Goal: Information Seeking & Learning: Understand process/instructions

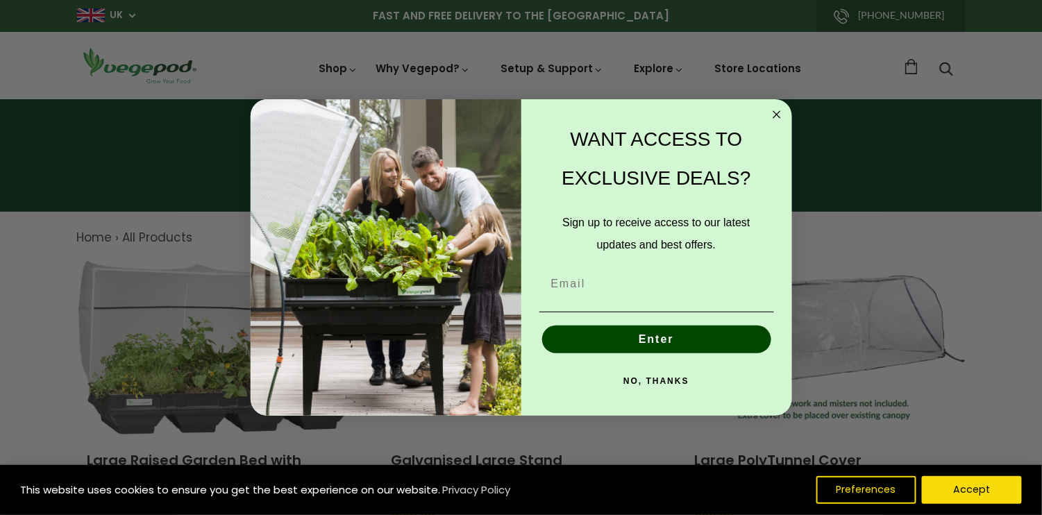
click at [774, 117] on icon "Close dialog" at bounding box center [777, 114] width 7 height 7
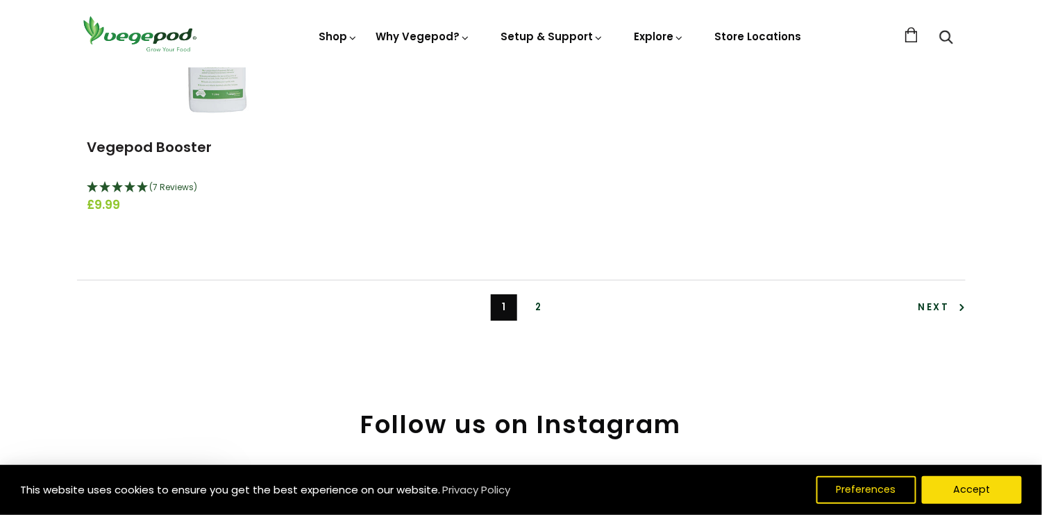
scroll to position [3264, 0]
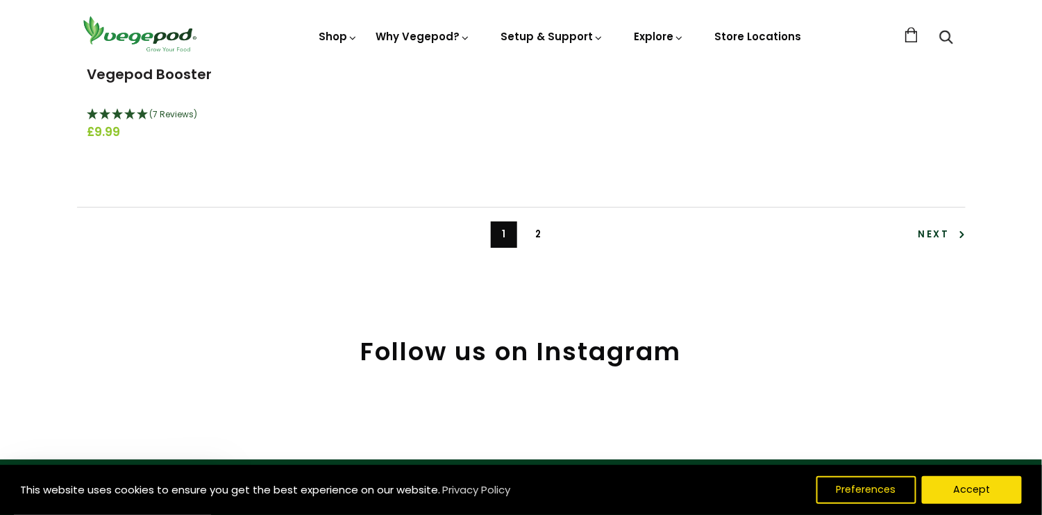
click at [538, 234] on link "2" at bounding box center [539, 235] width 26 height 26
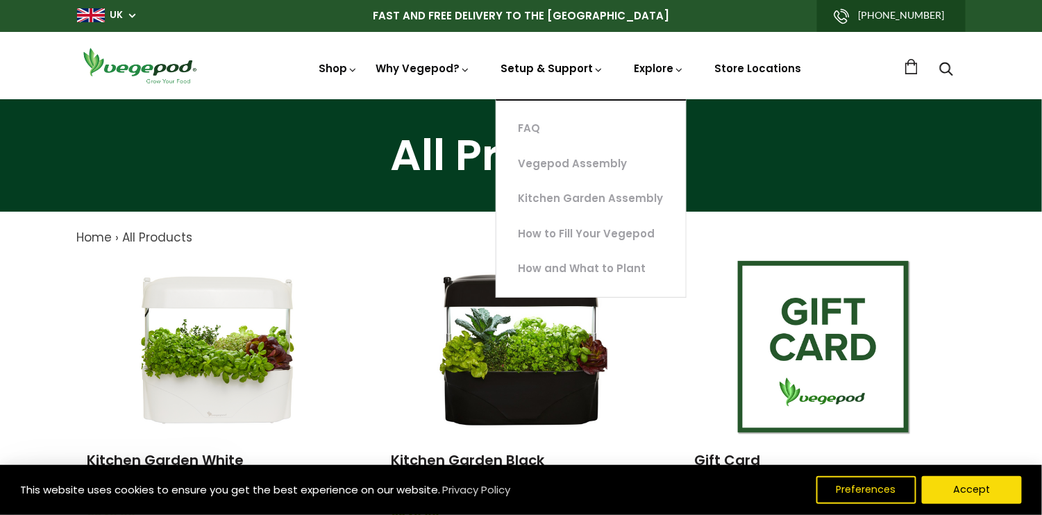
click at [565, 68] on link "Setup & Support" at bounding box center [552, 119] width 103 height 117
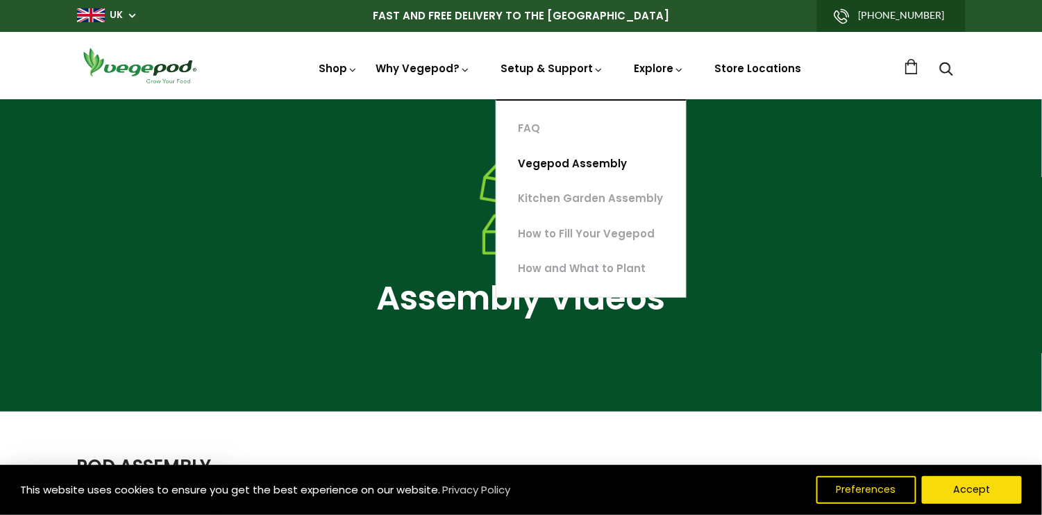
click at [567, 159] on link "Vegepod Assembly" at bounding box center [592, 164] width 190 height 35
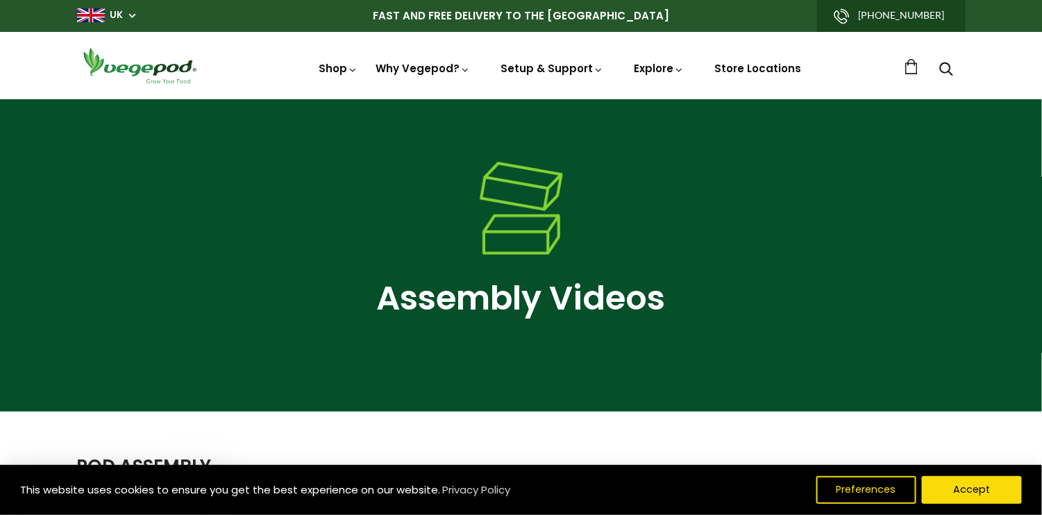
click at [946, 63] on icon "Search" at bounding box center [947, 68] width 14 height 17
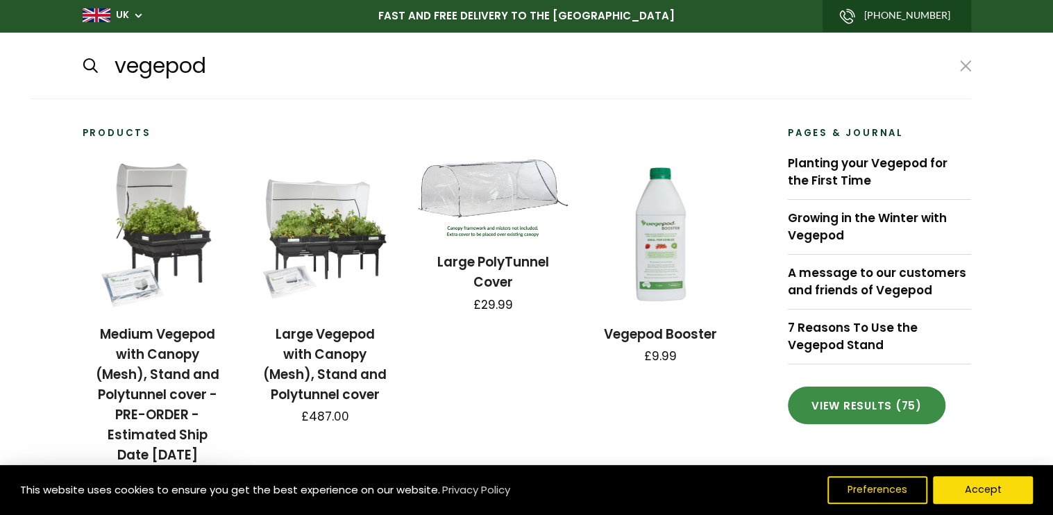
type input "vegepod"
click at [863, 403] on link "View results (75)" at bounding box center [867, 406] width 158 height 38
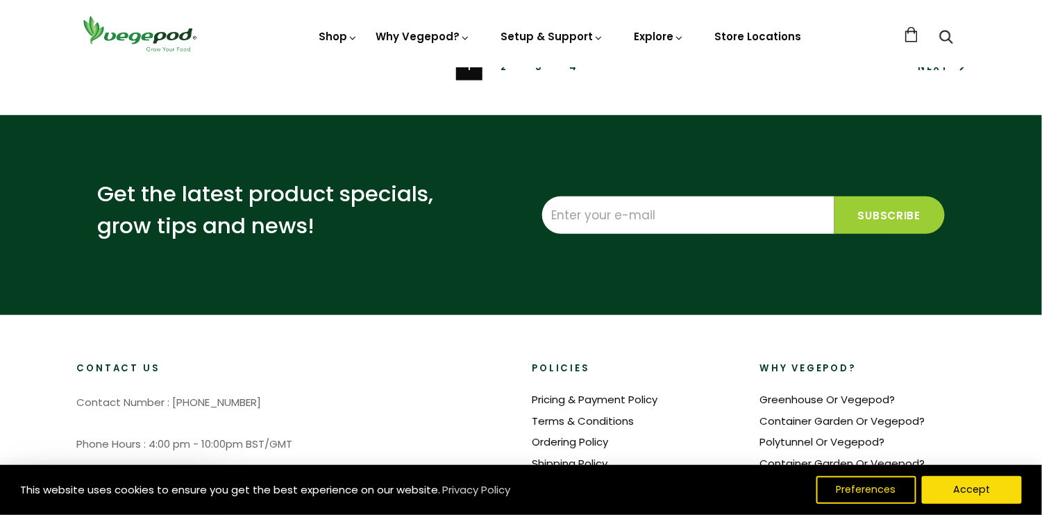
scroll to position [1736, 0]
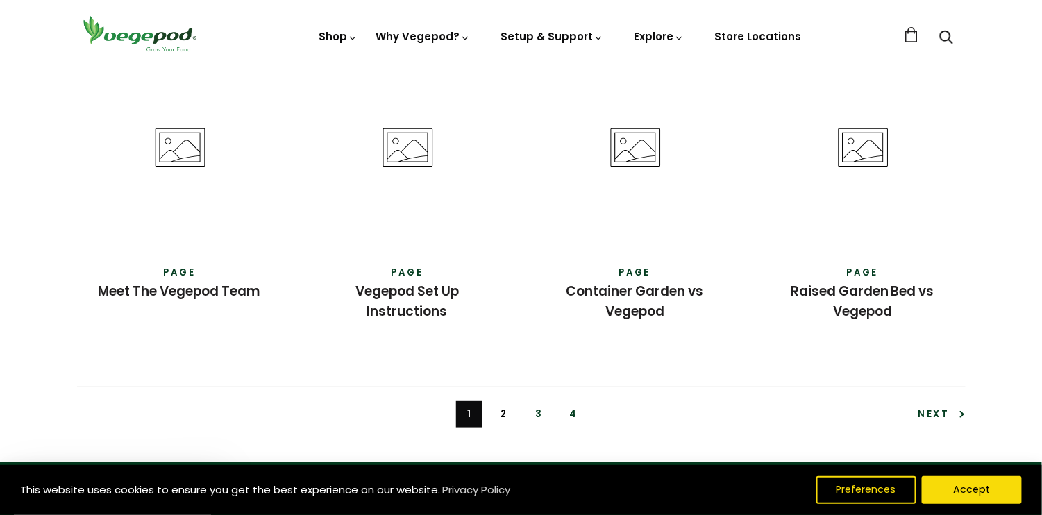
click at [500, 403] on link "2" at bounding box center [504, 414] width 26 height 26
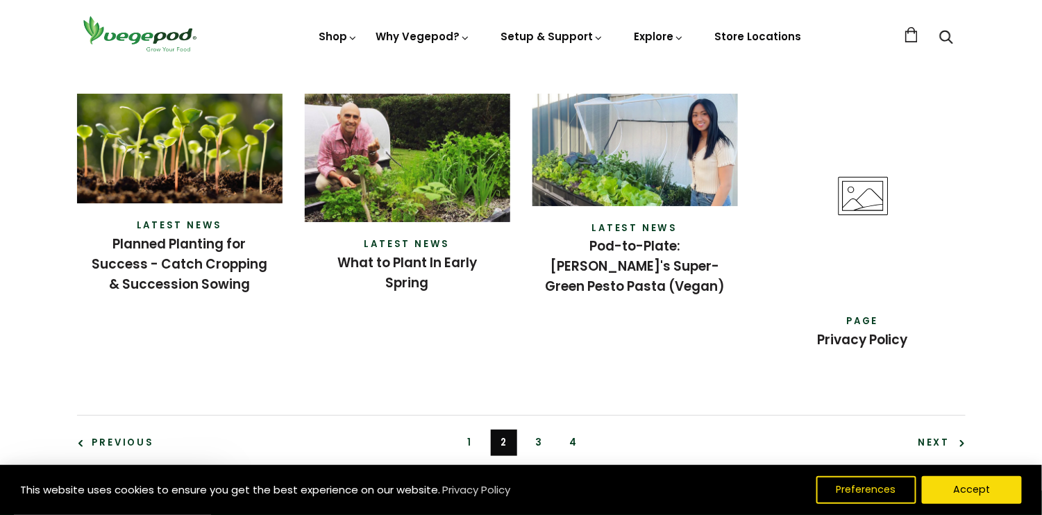
scroll to position [1736, 0]
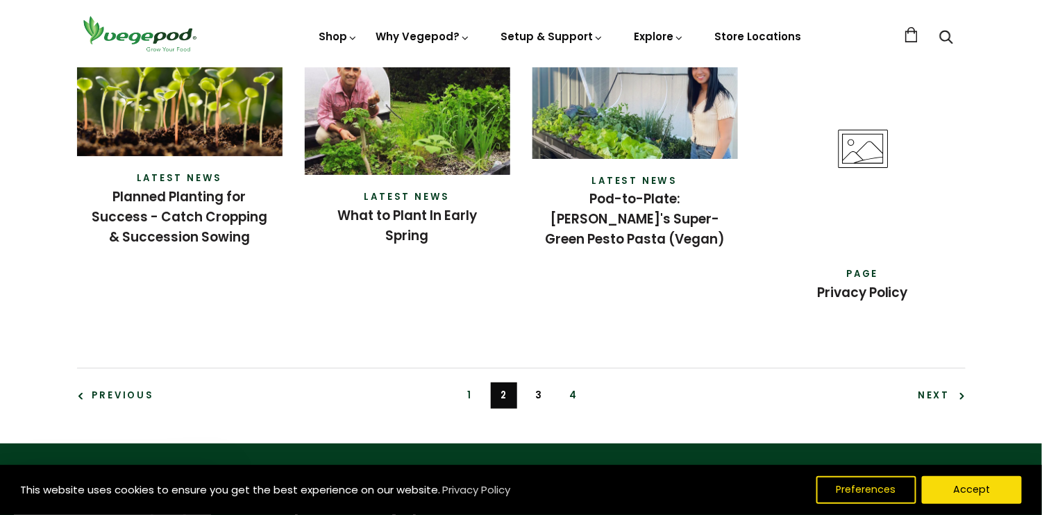
click at [536, 383] on link "3" at bounding box center [539, 396] width 26 height 26
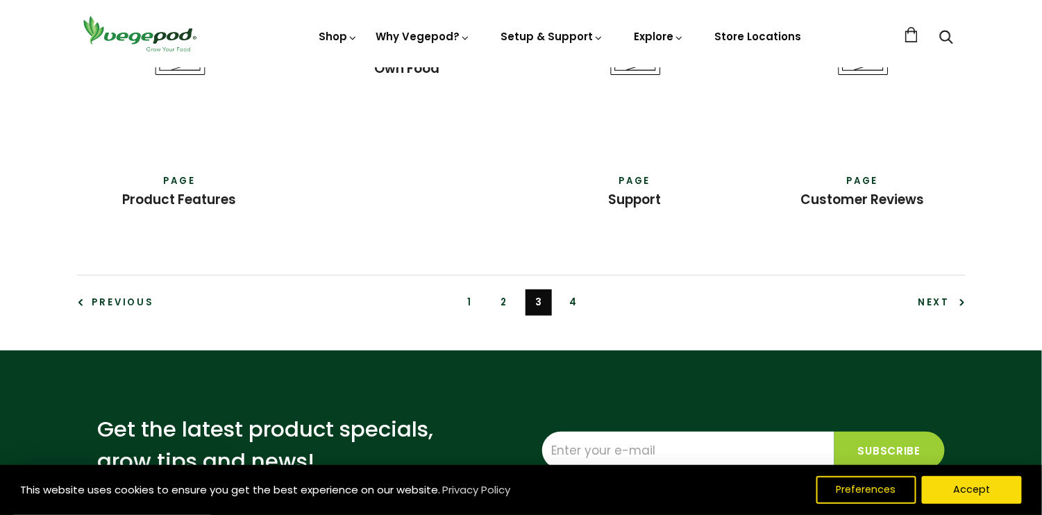
scroll to position [1875, 0]
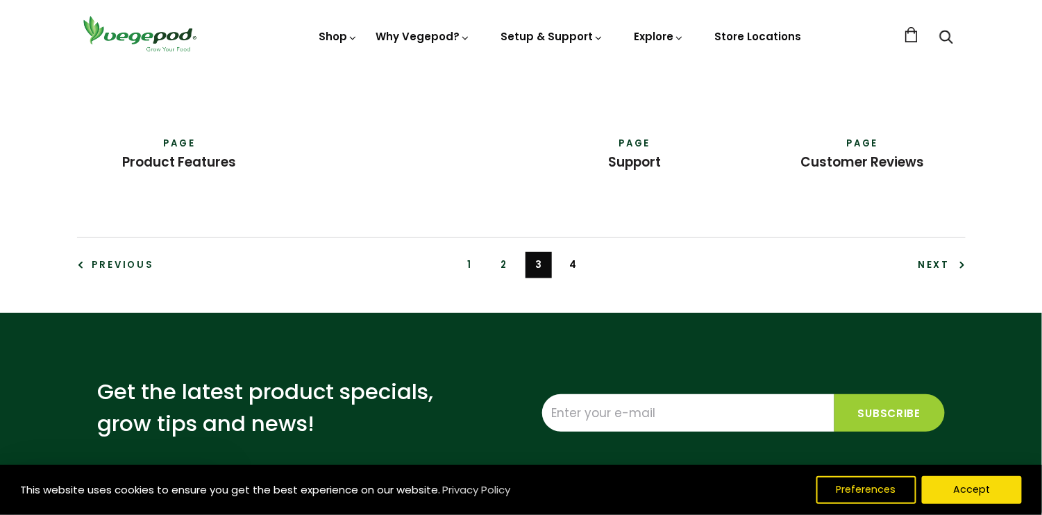
click at [572, 252] on link "4" at bounding box center [573, 265] width 26 height 26
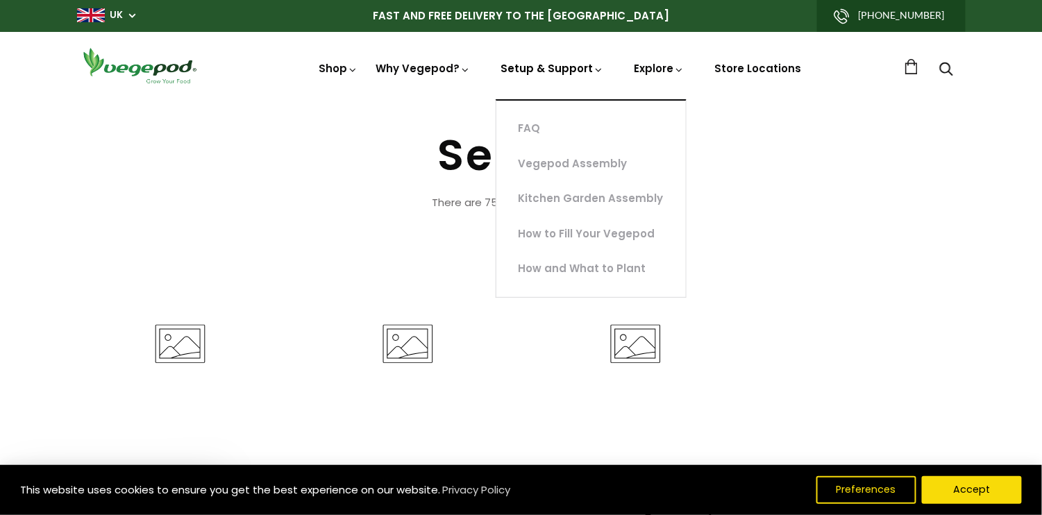
click at [549, 69] on link "Setup & Support" at bounding box center [552, 119] width 103 height 117
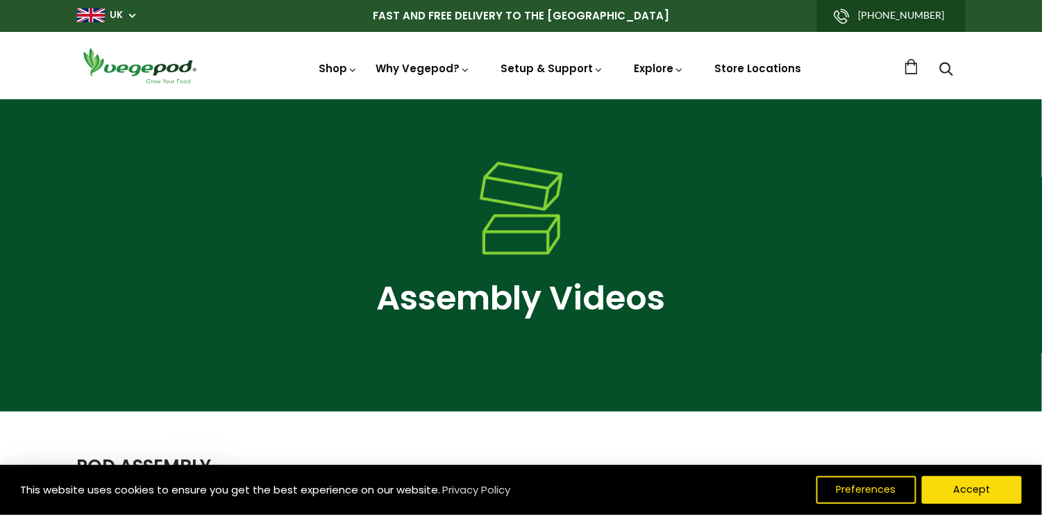
click at [788, 199] on div at bounding box center [521, 211] width 889 height 98
click at [976, 491] on button "Accept" at bounding box center [972, 490] width 106 height 29
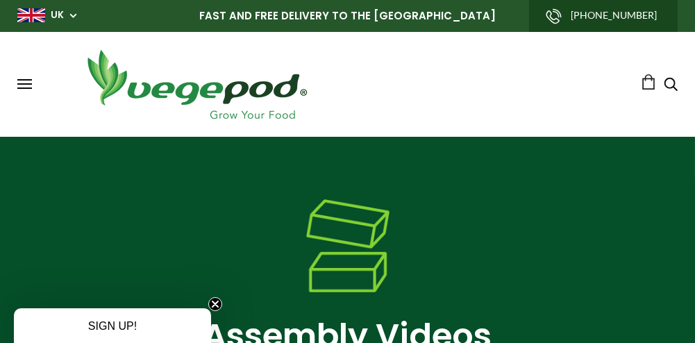
drag, startPoint x: 1004, startPoint y: 0, endPoint x: 481, endPoint y: 163, distance: 548.5
click at [481, 163] on div "Assembly Videos" at bounding box center [347, 296] width 695 height 319
click at [31, 85] on button at bounding box center [24, 84] width 15 height 10
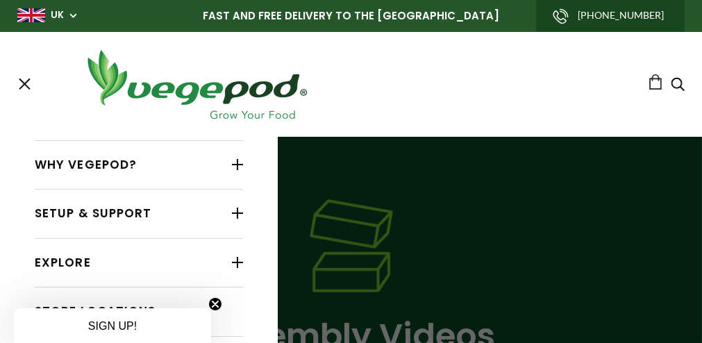
scroll to position [92, 0]
